Goal: Find specific page/section: Find specific page/section

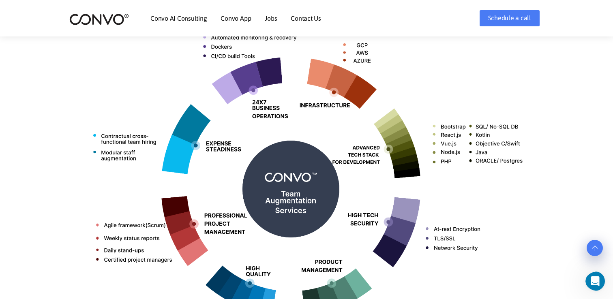
scroll to position [332, 0]
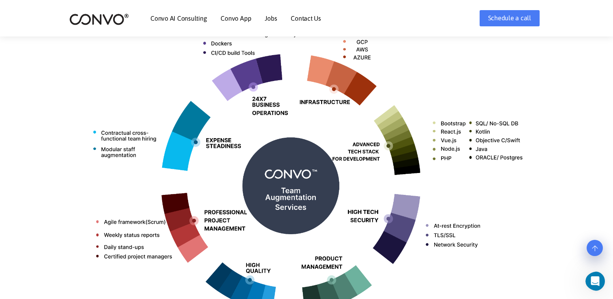
click at [267, 14] on li "Jobs" at bounding box center [271, 18] width 12 height 35
click at [269, 17] on link "Jobs" at bounding box center [271, 18] width 12 height 6
